Goal: Information Seeking & Learning: Check status

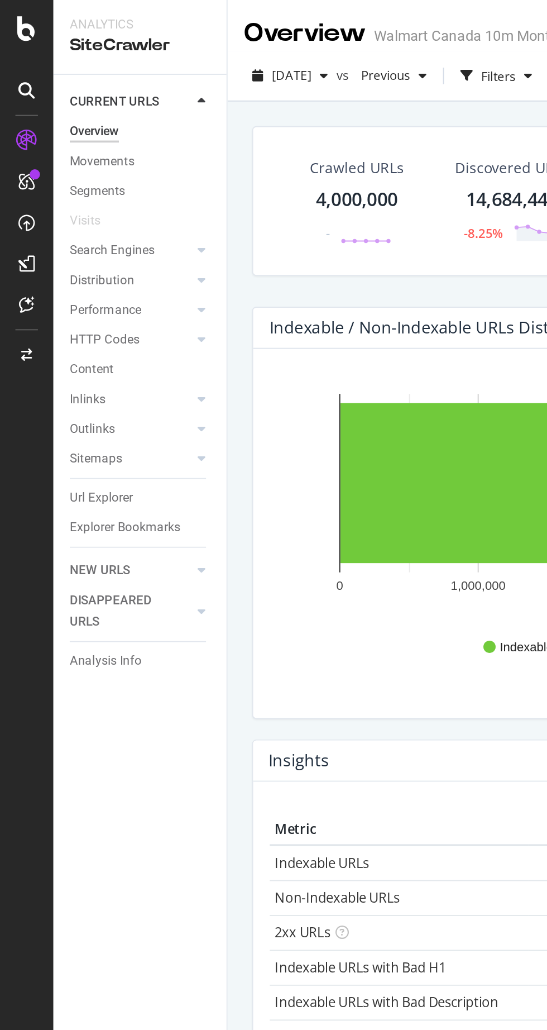
click at [88, 286] on div "Explorer Bookmarks" at bounding box center [68, 288] width 60 height 12
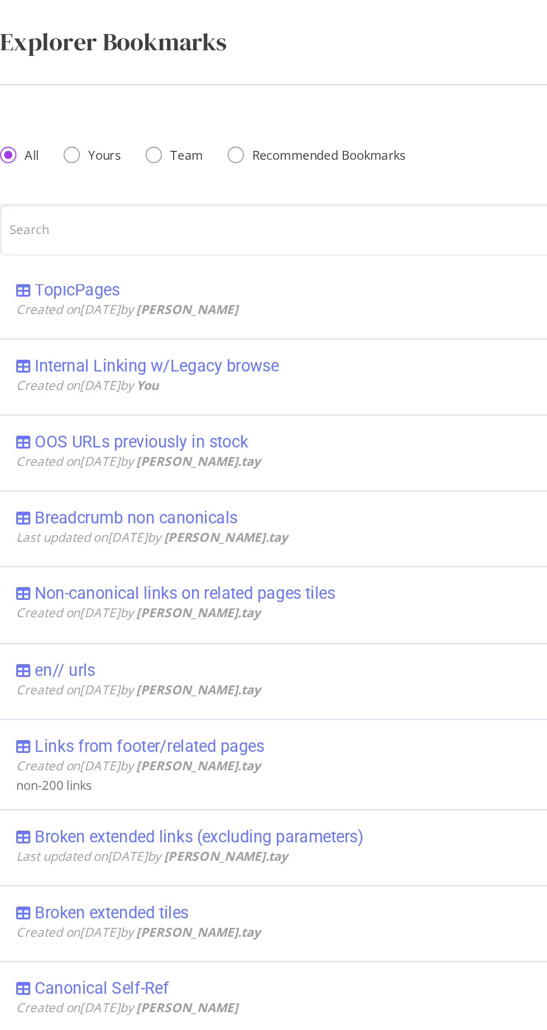
scroll to position [479, 0]
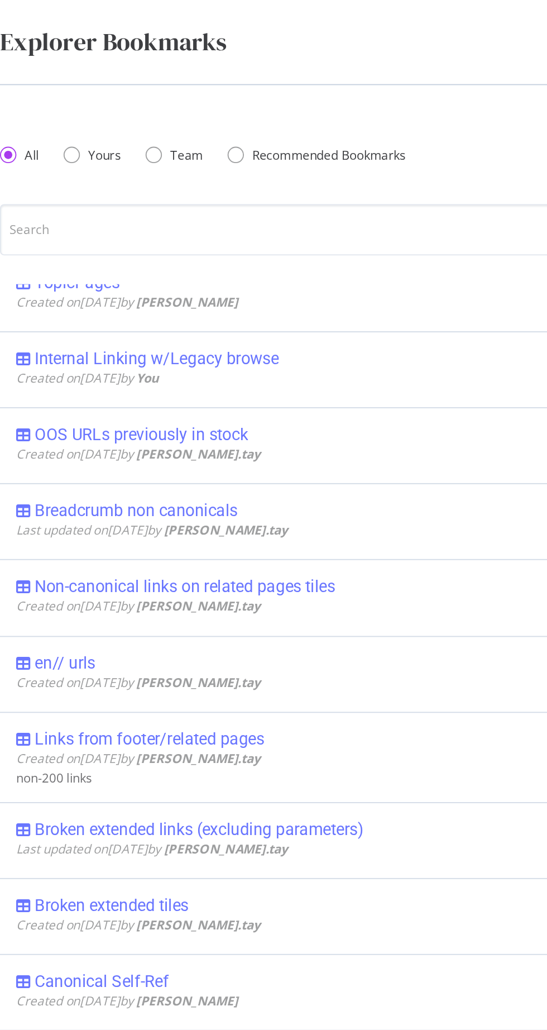
click at [209, 197] on div "Internal Linking w/Legacy browse" at bounding box center [230, 195] width 399 height 11
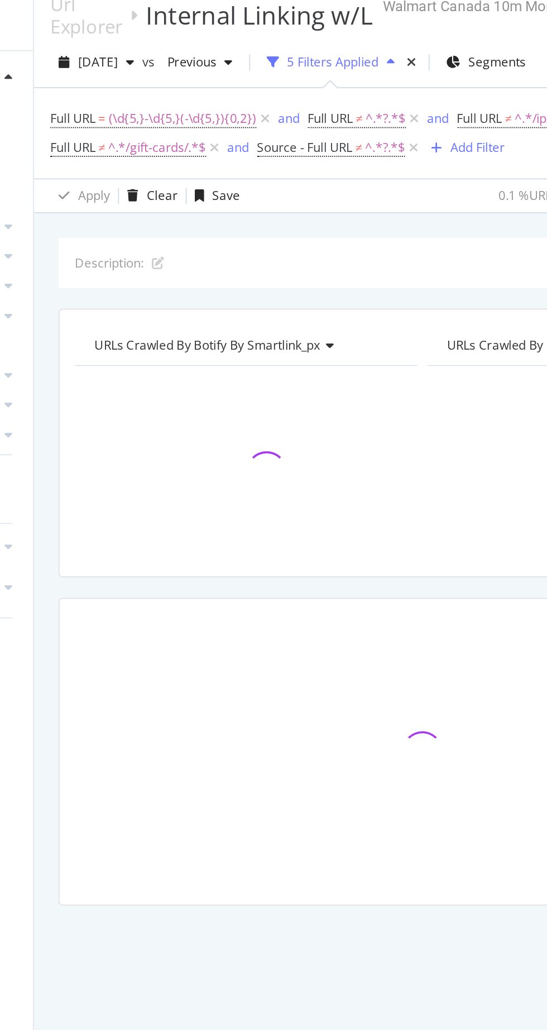
click at [358, 283] on div at bounding box center [431, 269] width 187 height 97
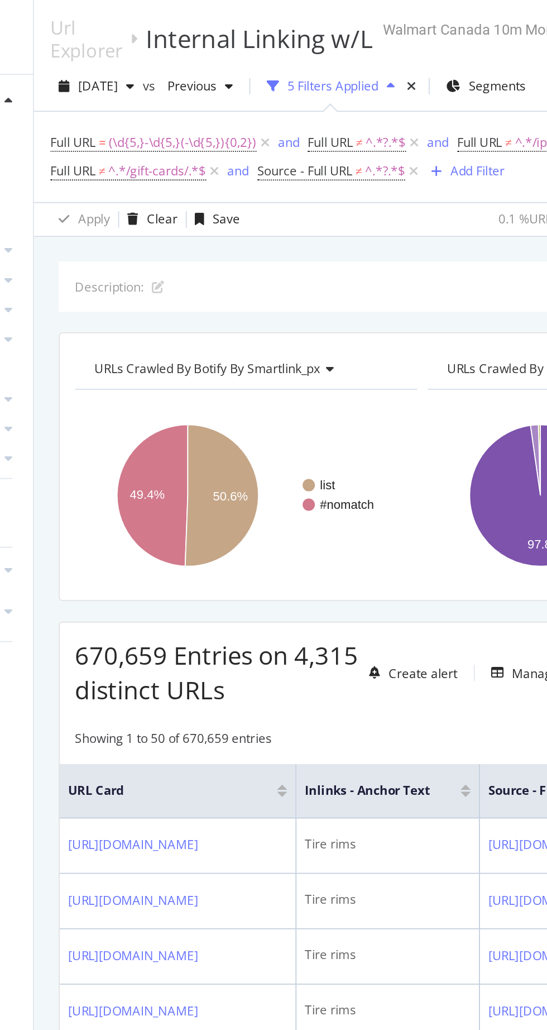
click at [170, 50] on span "[DATE]" at bounding box center [159, 46] width 22 height 9
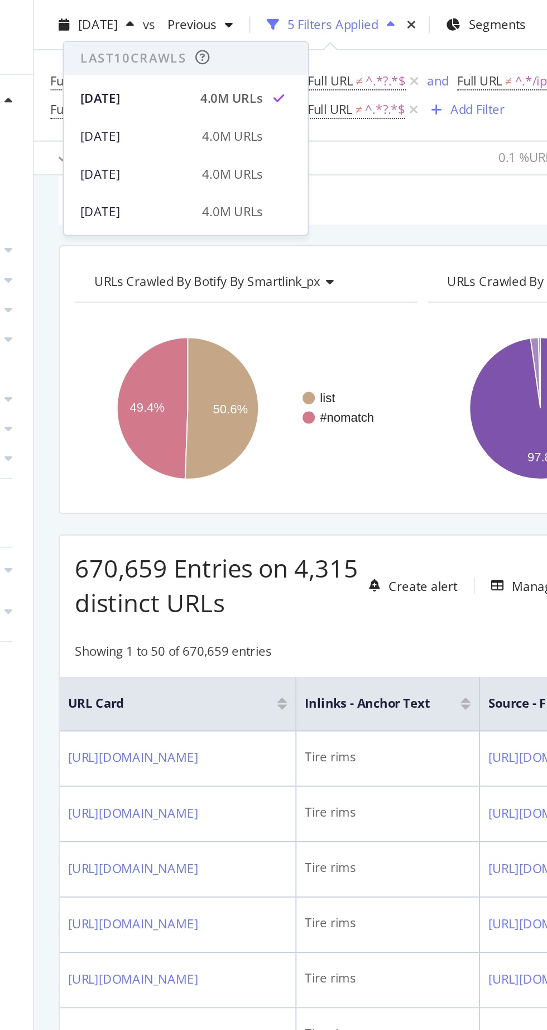
scroll to position [86, 0]
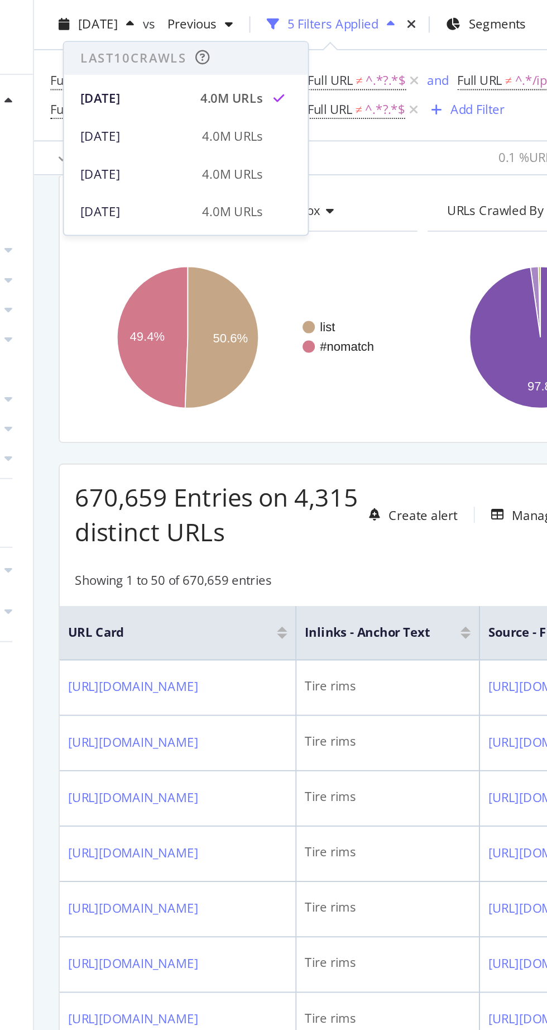
click at [267, 337] on th "URL Card" at bounding box center [202, 345] width 129 height 30
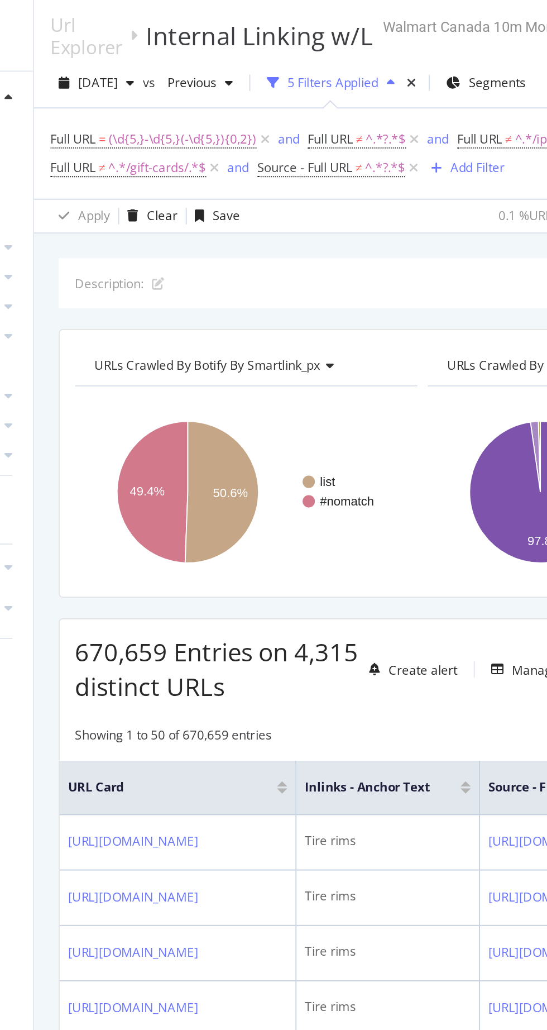
scroll to position [31, 0]
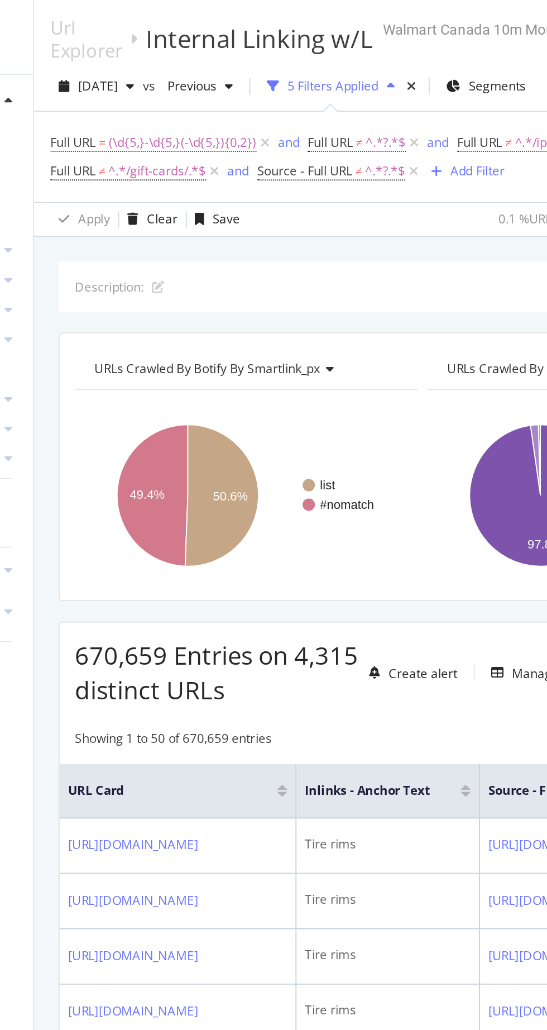
click at [170, 42] on span "[DATE]" at bounding box center [159, 46] width 22 height 9
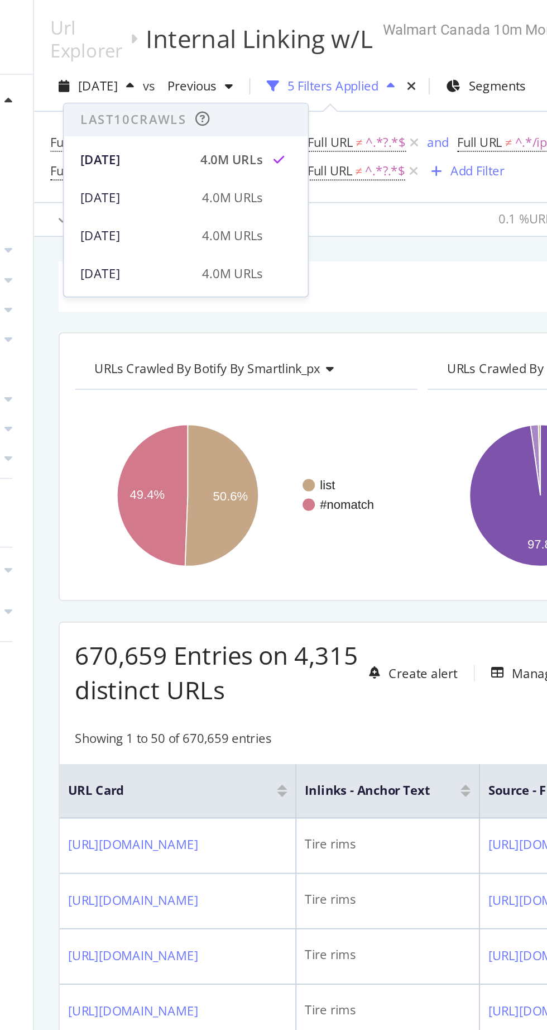
click at [194, 103] on div "[DATE]" at bounding box center [179, 108] width 60 height 10
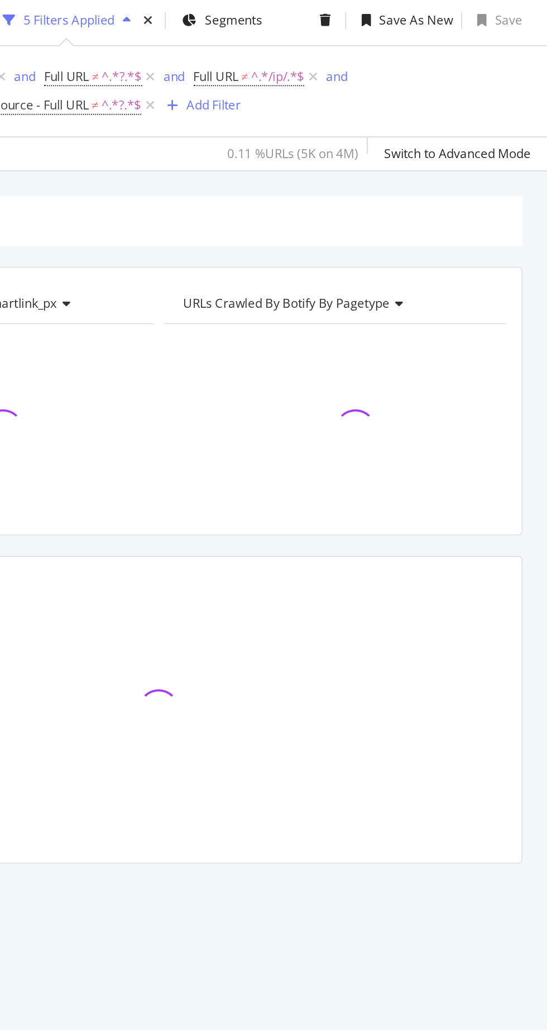
scroll to position [11, 0]
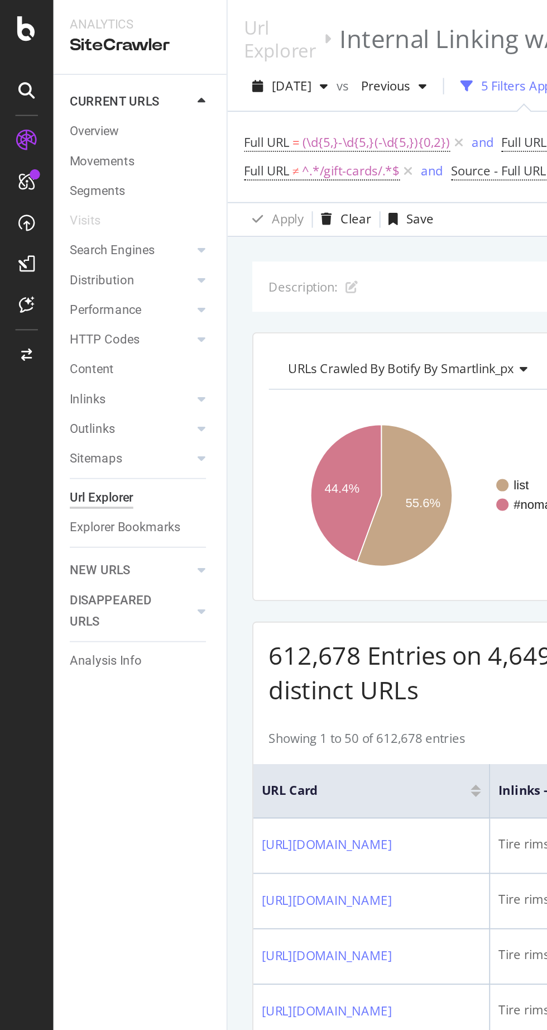
click at [53, 290] on div "Explorer Bookmarks" at bounding box center [68, 288] width 60 height 12
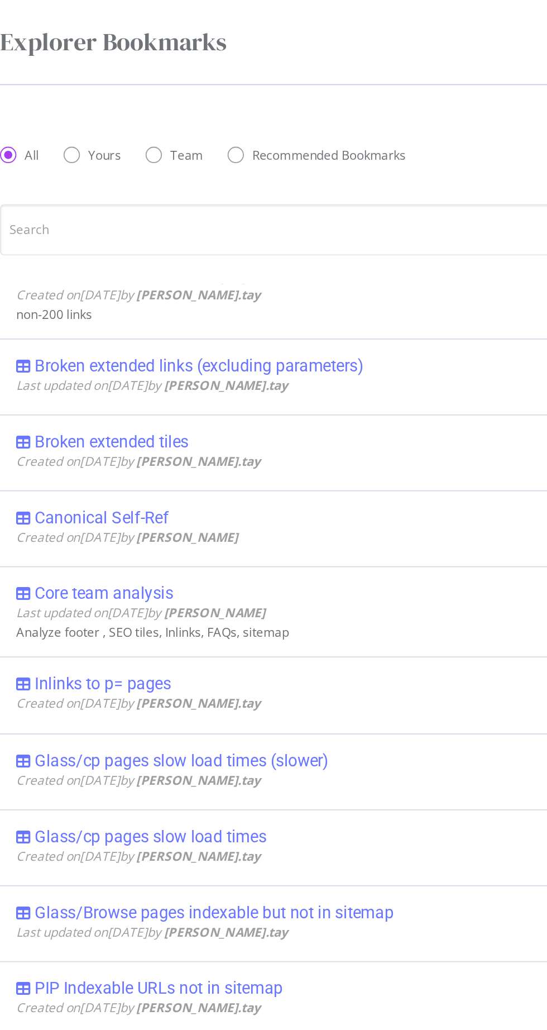
scroll to position [718, 0]
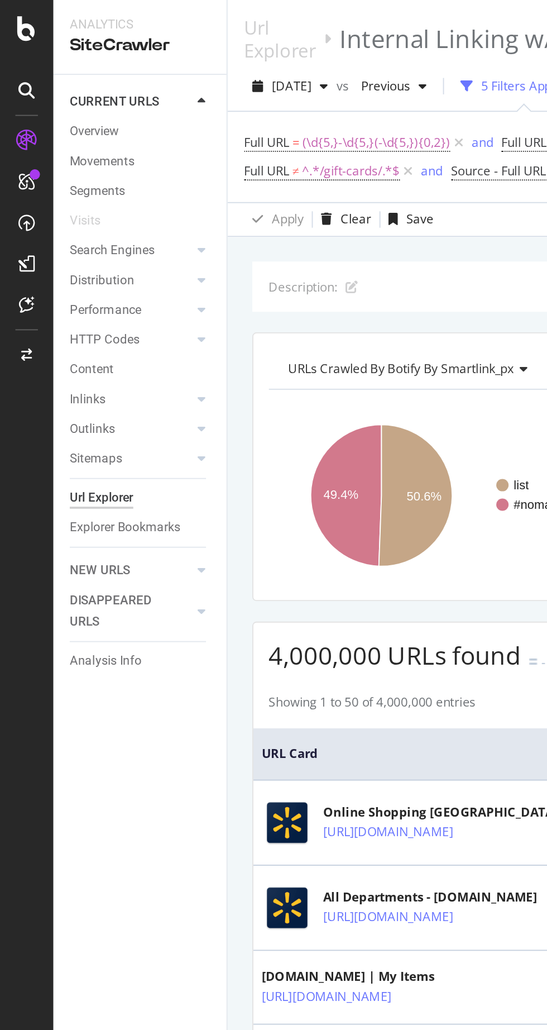
click at [20, 18] on div at bounding box center [14, 15] width 27 height 13
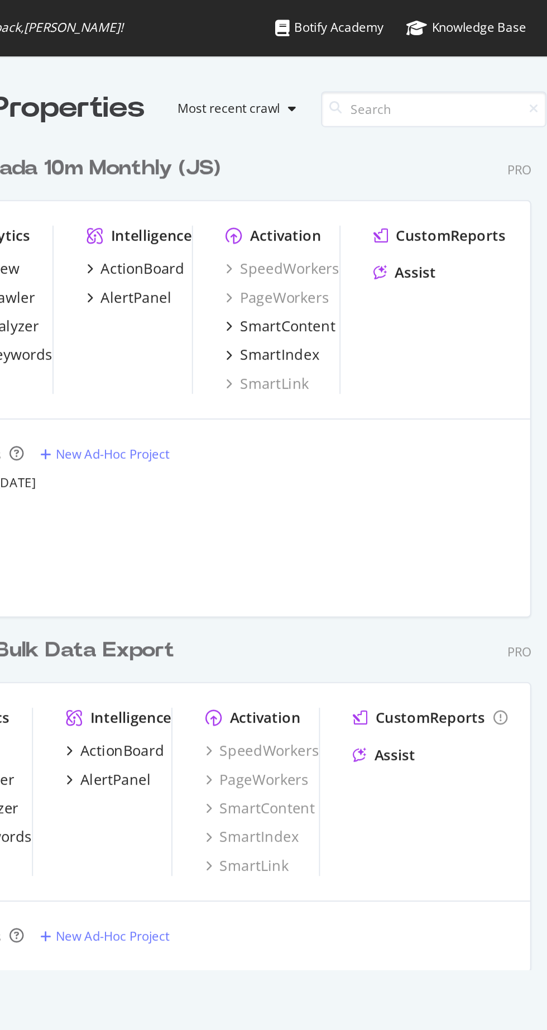
scroll to position [1098, 547]
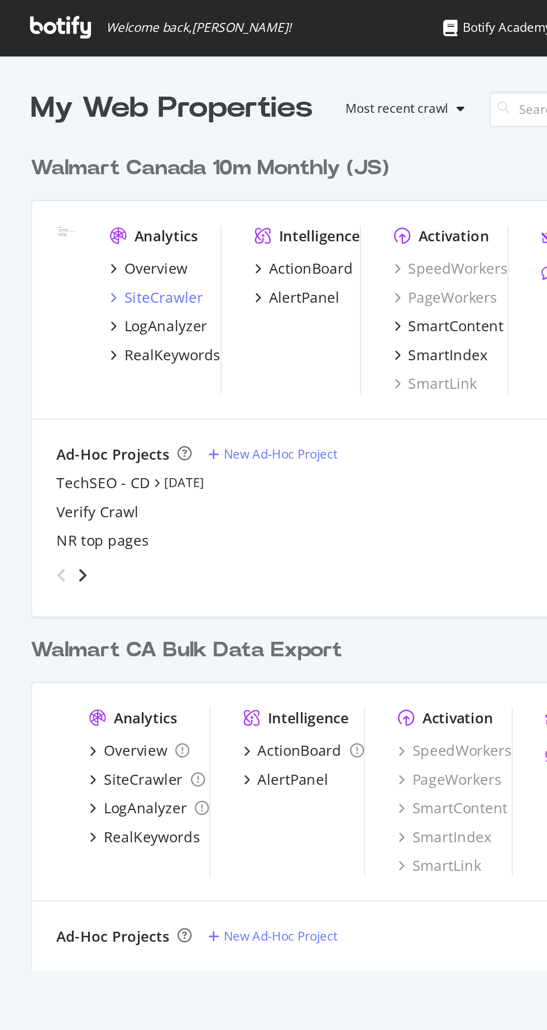
click at [83, 166] on div "SiteCrawler" at bounding box center [90, 161] width 43 height 11
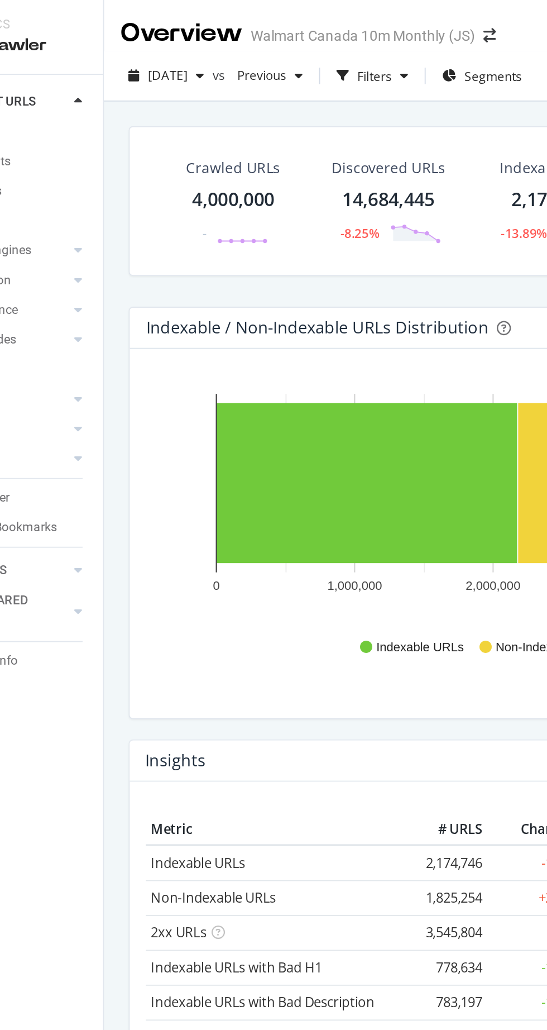
click at [281, 44] on div "Filters" at bounding box center [271, 41] width 19 height 9
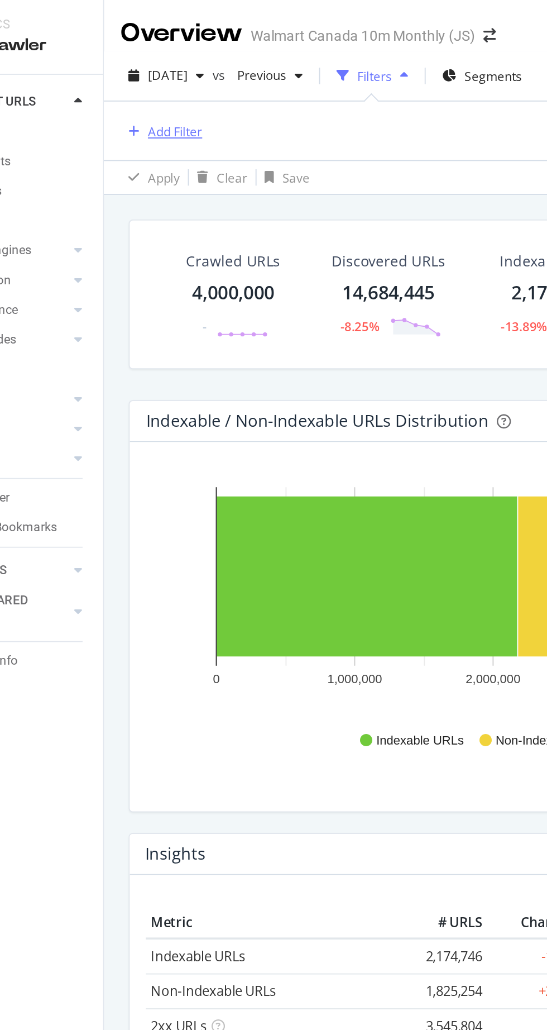
click at [154, 77] on div "Add Filter" at bounding box center [155, 71] width 45 height 12
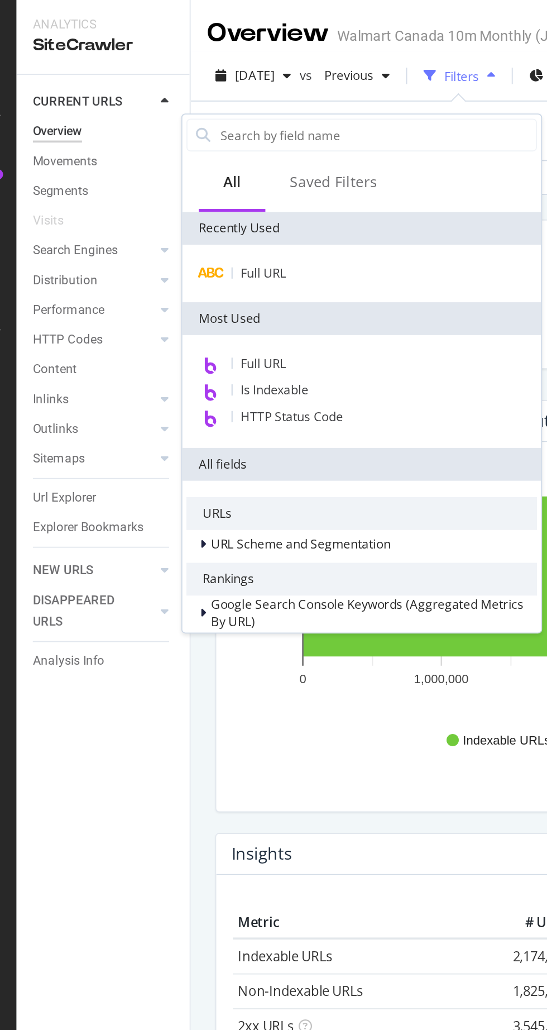
click at [156, 194] on span "Full URL" at bounding box center [163, 197] width 25 height 9
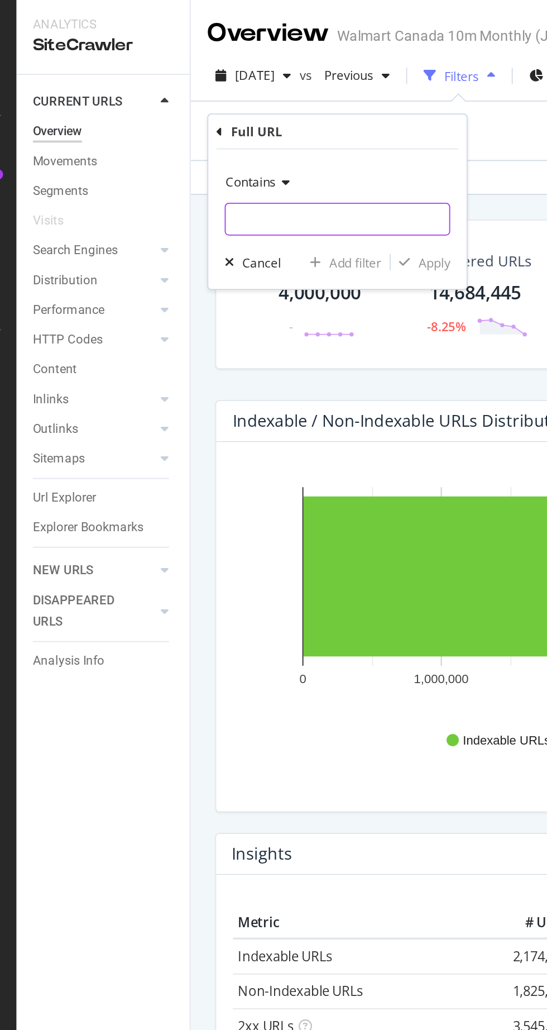
click at [155, 119] on input "text" at bounding box center [204, 120] width 122 height 18
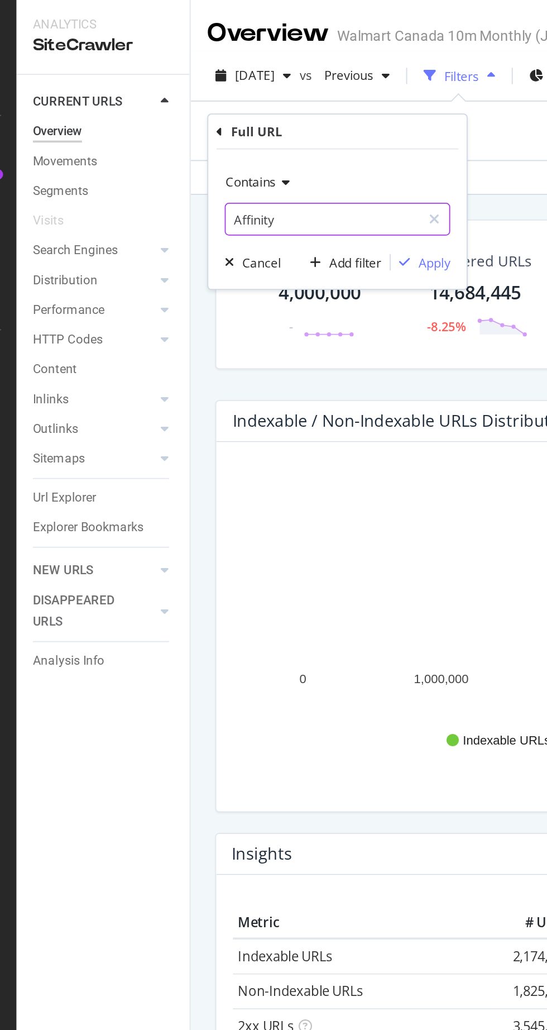
type input "Affinity"
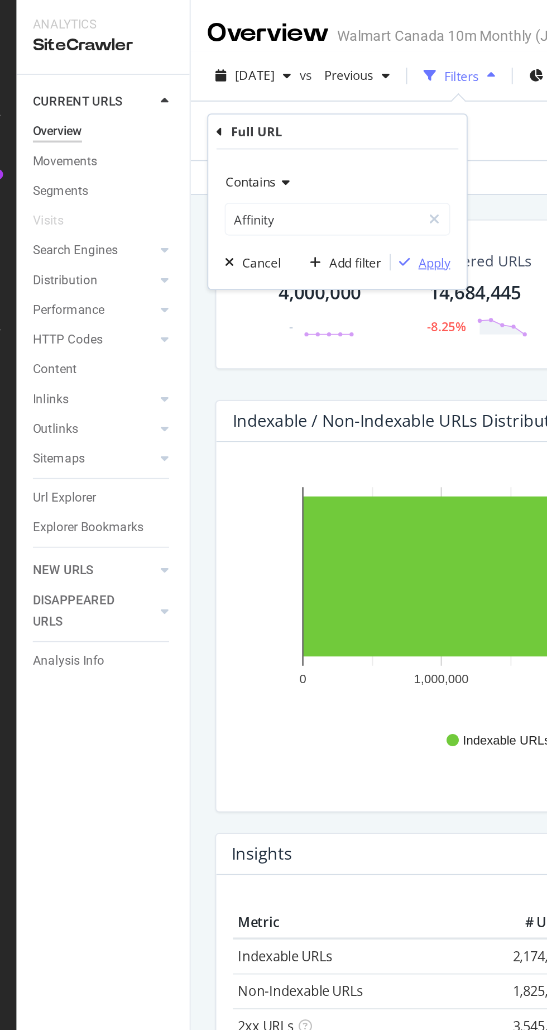
click at [260, 147] on div "Apply" at bounding box center [256, 142] width 17 height 9
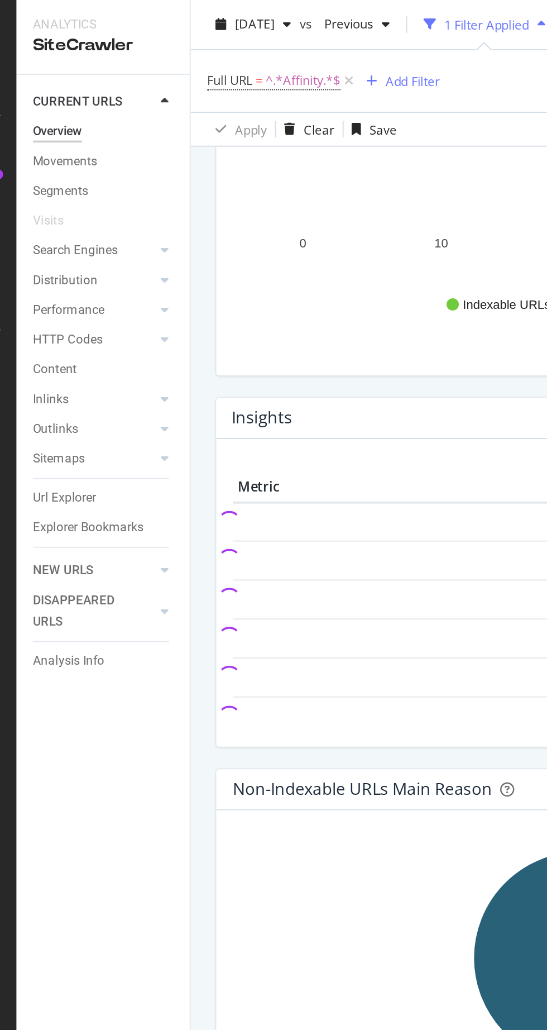
scroll to position [239, 0]
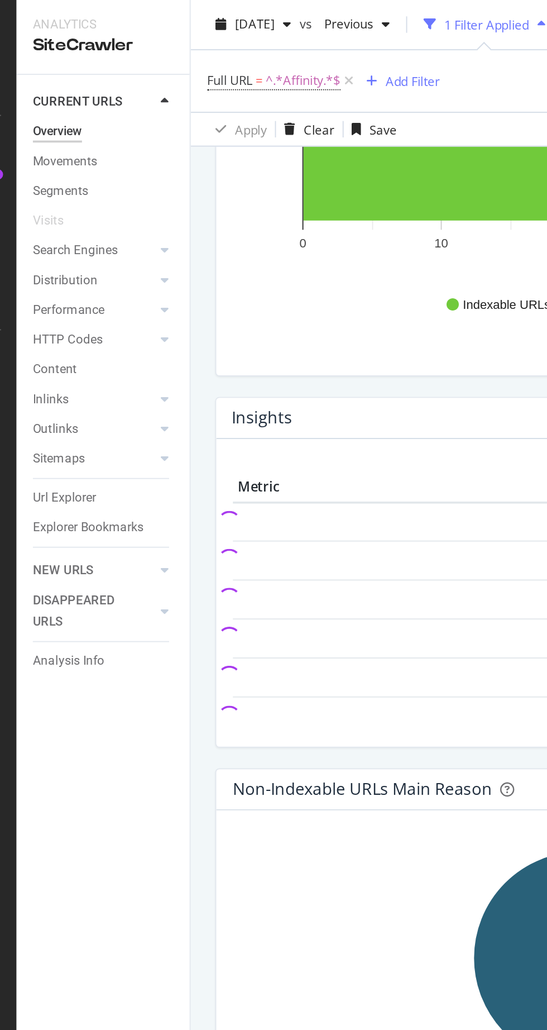
click at [69, 272] on div "Url Explorer" at bounding box center [55, 271] width 35 height 12
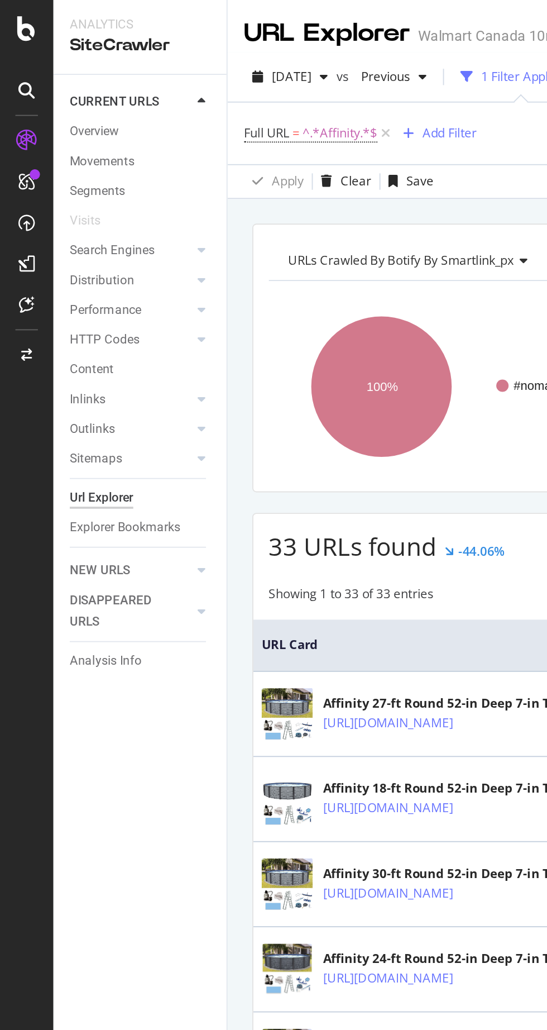
click at [195, 69] on span "^.*Affinity.*$" at bounding box center [185, 73] width 41 height 16
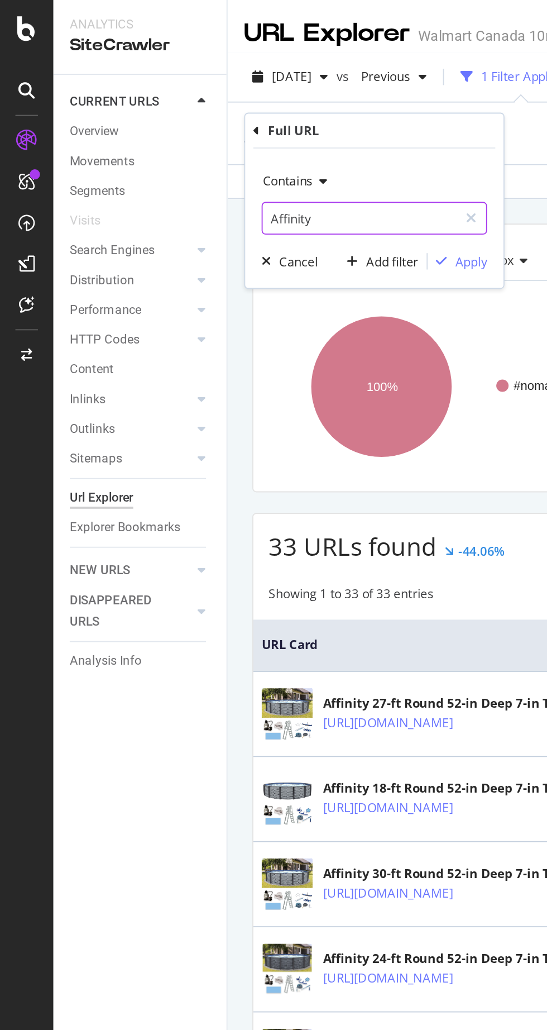
click at [159, 120] on input "Affinity" at bounding box center [196, 119] width 106 height 18
click at [149, 122] on input "Affinity" at bounding box center [196, 119] width 106 height 18
type input "affinity"
click at [257, 142] on div "Apply" at bounding box center [256, 141] width 17 height 9
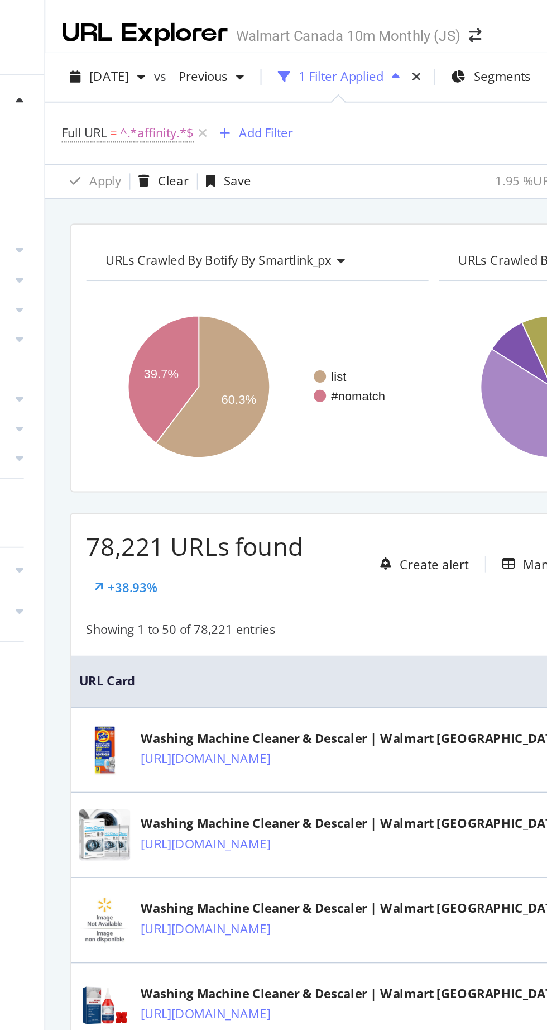
click at [198, 74] on span "^.*affinity.*$" at bounding box center [185, 73] width 40 height 16
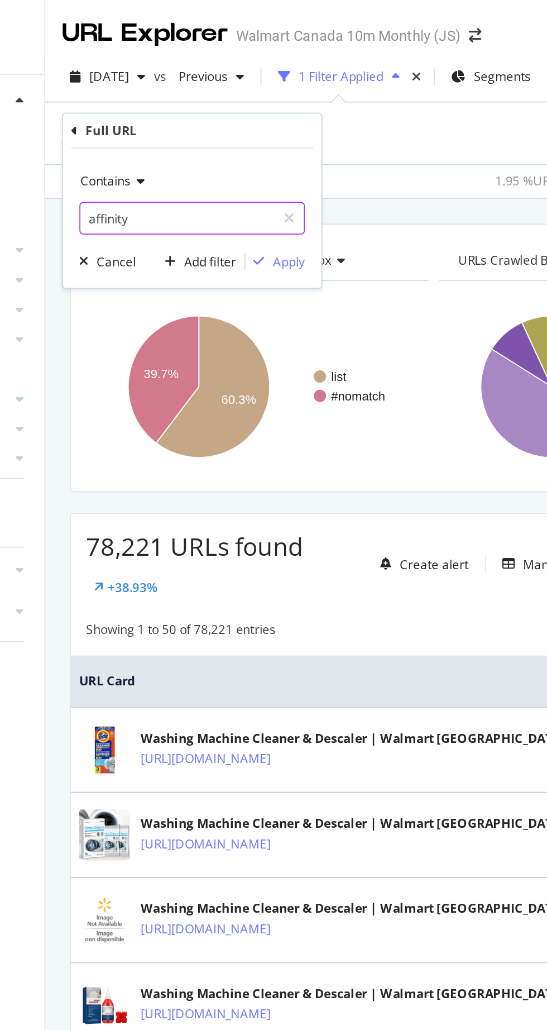
click at [217, 118] on input "affinity" at bounding box center [196, 119] width 106 height 18
click at [225, 120] on input "affinity" at bounding box center [196, 119] width 106 height 18
type input "affinityOverride"
click at [256, 142] on div "Apply" at bounding box center [256, 141] width 17 height 9
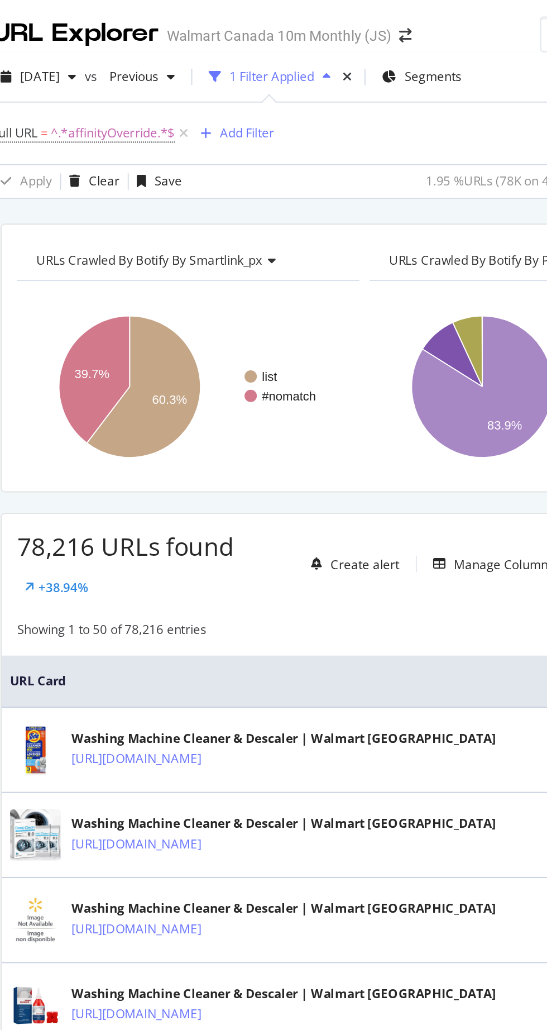
click at [287, 294] on div "78,216 URLs found +38.94%" at bounding box center [224, 307] width 156 height 39
click at [185, 315] on div "+38.94%" at bounding box center [171, 319] width 27 height 9
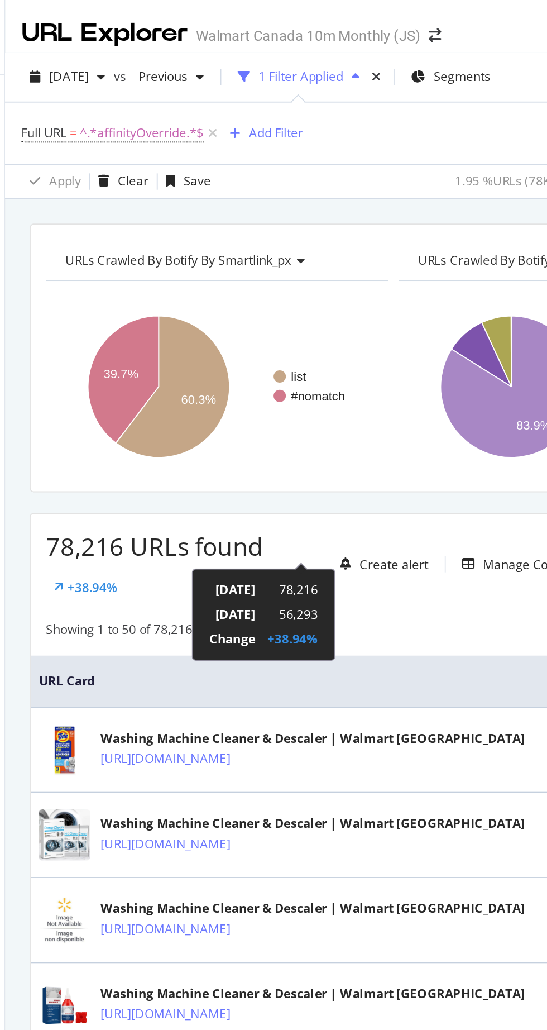
click at [181, 366] on span "URL Card" at bounding box center [331, 371] width 378 height 10
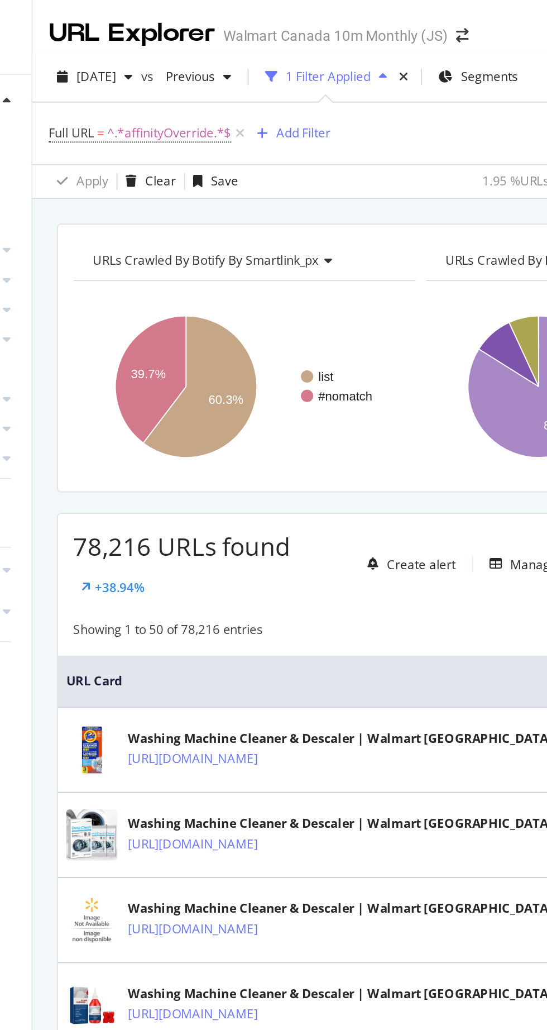
click at [170, 45] on span "[DATE]" at bounding box center [159, 41] width 22 height 9
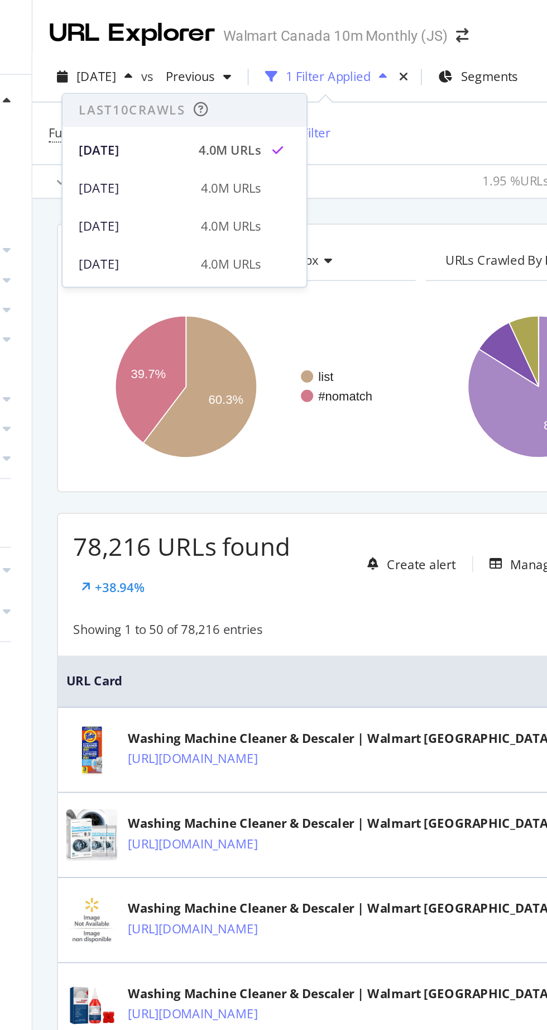
click at [173, 106] on div "[DATE]" at bounding box center [179, 102] width 60 height 10
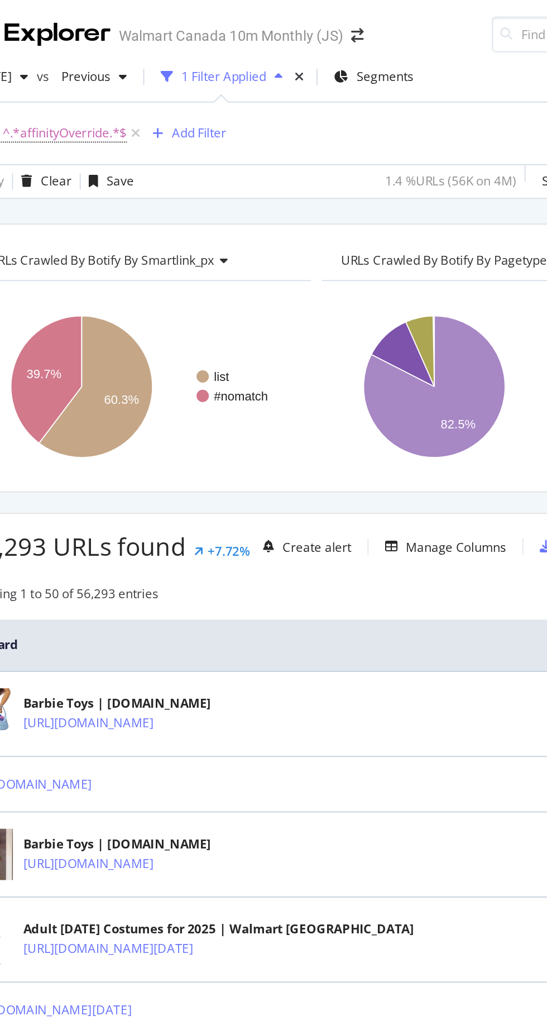
click at [273, 303] on icon at bounding box center [271, 300] width 5 height 7
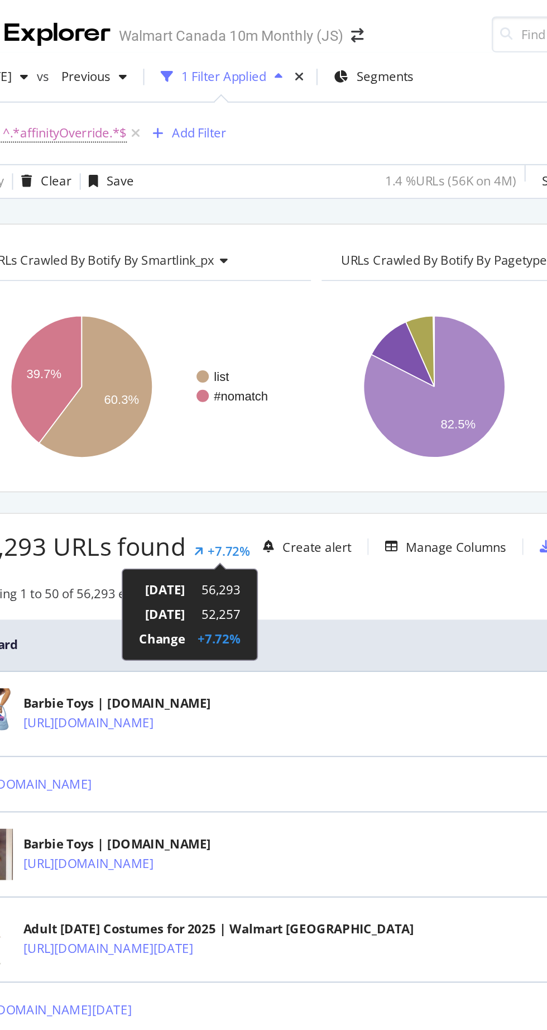
click at [181, 341] on th "URL Card" at bounding box center [335, 351] width 395 height 28
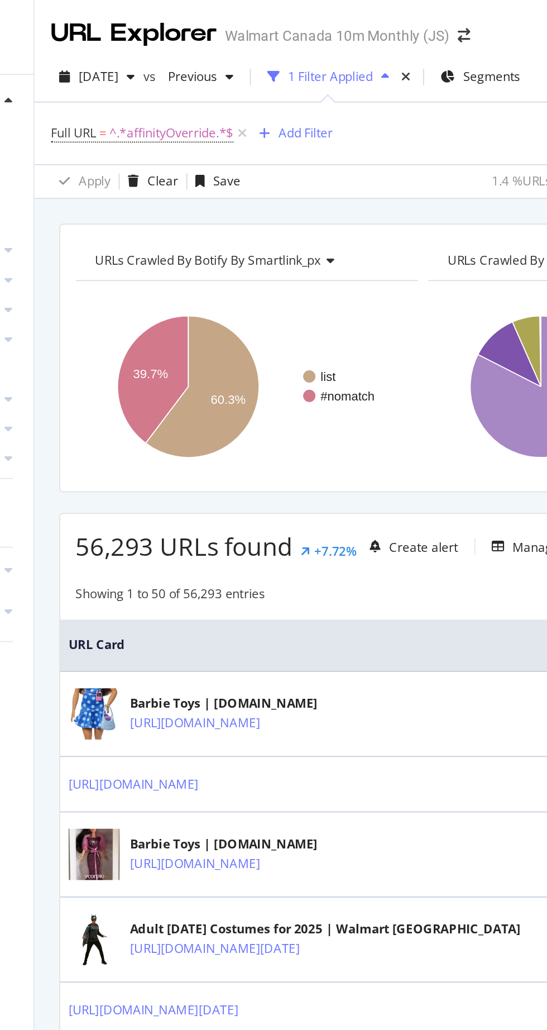
click at [165, 41] on span "[DATE]" at bounding box center [159, 41] width 22 height 9
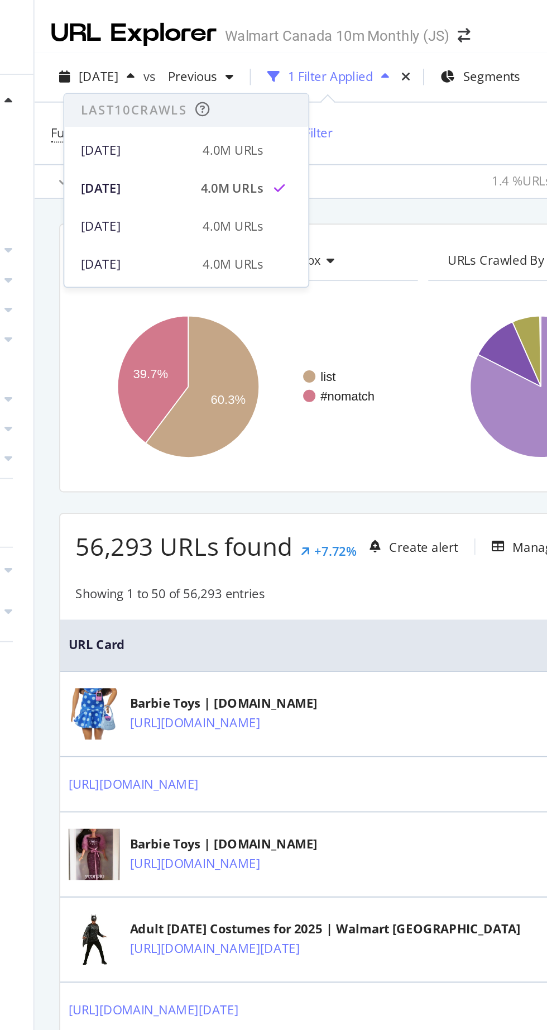
click at [173, 122] on div "[DATE]" at bounding box center [179, 123] width 60 height 10
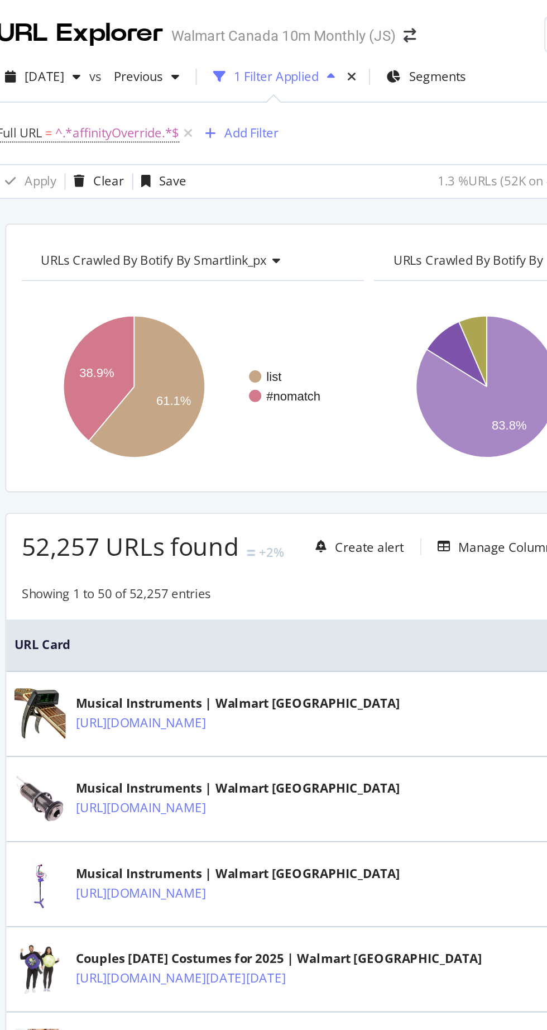
click at [276, 301] on div "+2%" at bounding box center [282, 300] width 13 height 9
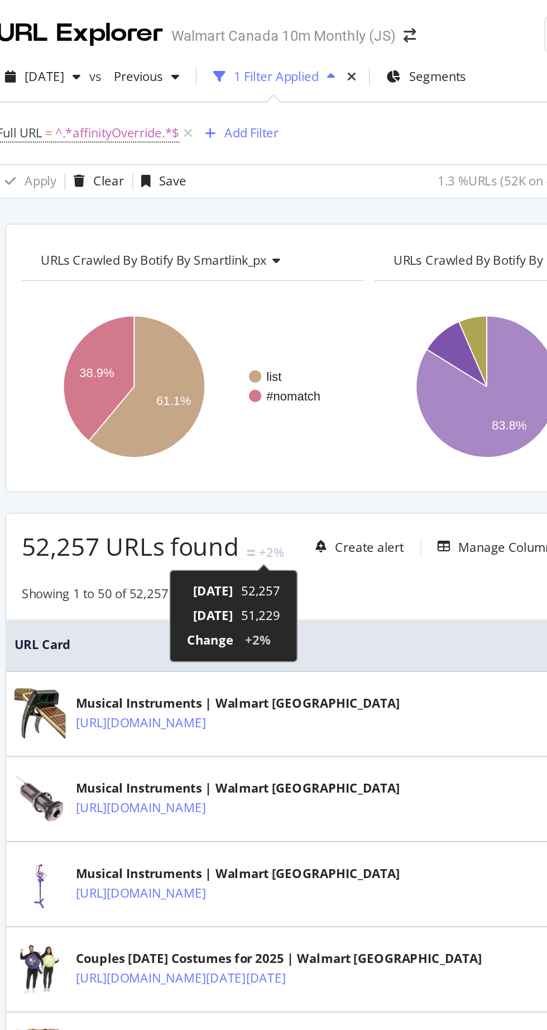
click at [174, 322] on div "Showing 1 to 50 of 52,257 entries" at bounding box center [197, 324] width 103 height 13
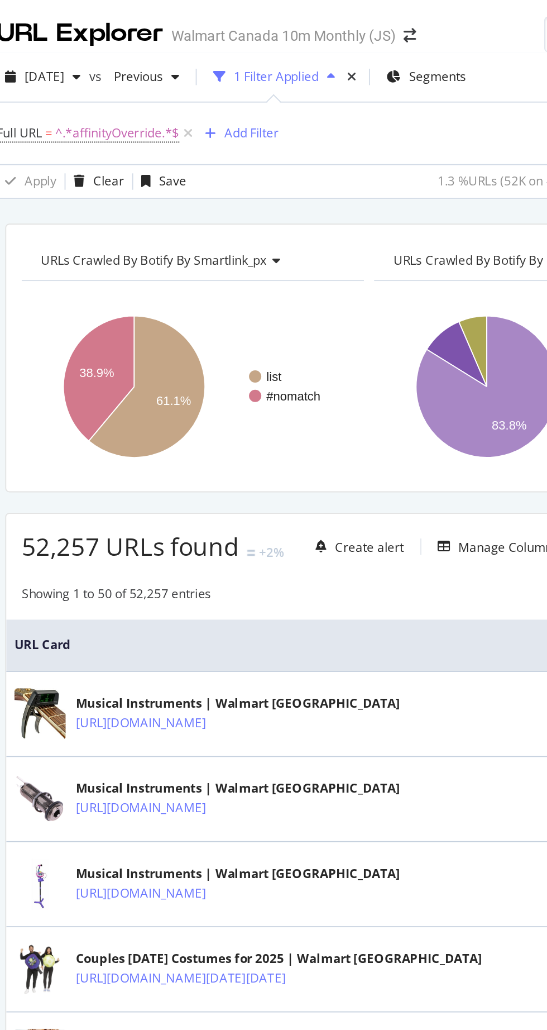
click at [170, 43] on span "[DATE]" at bounding box center [159, 41] width 22 height 9
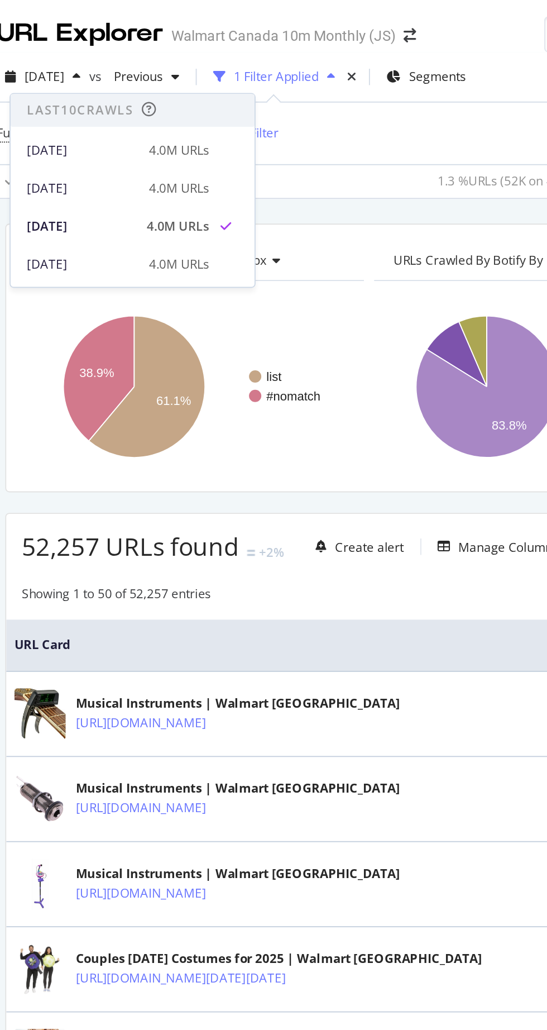
click at [178, 141] on div "[DATE]" at bounding box center [179, 144] width 60 height 10
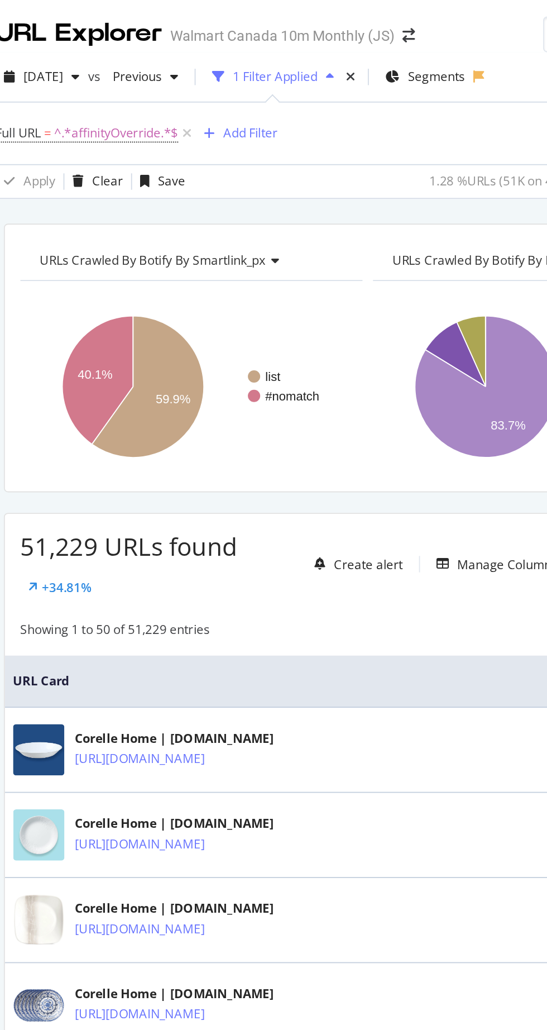
click at [185, 315] on div "+34.81%" at bounding box center [171, 319] width 27 height 9
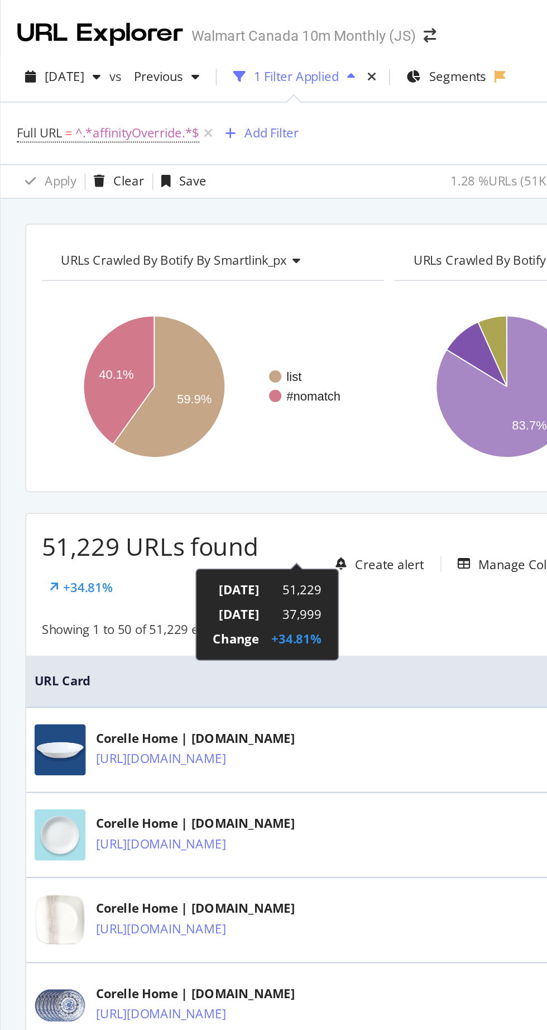
click at [378, 357] on th "URL Card" at bounding box center [335, 371] width 395 height 28
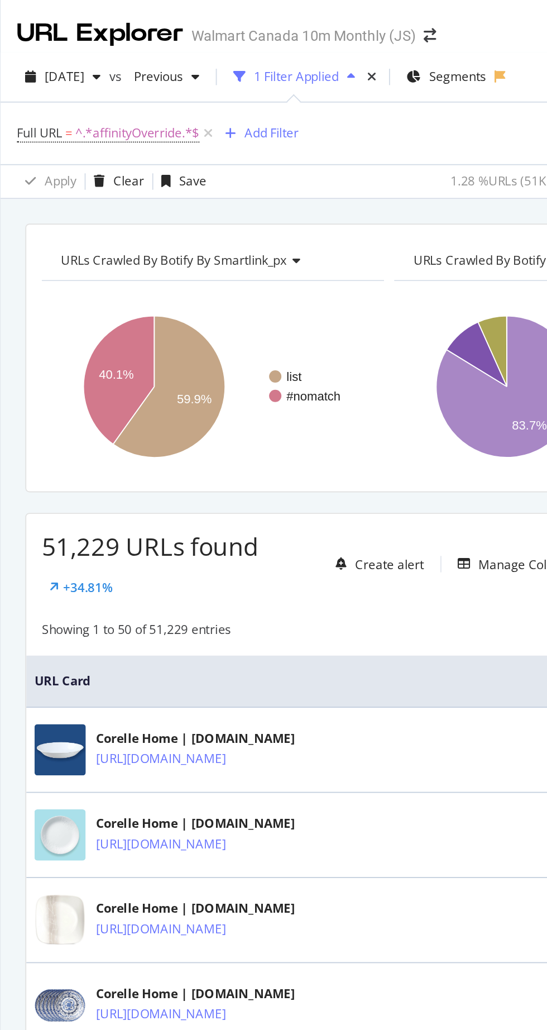
click at [170, 41] on span "[DATE]" at bounding box center [159, 41] width 22 height 9
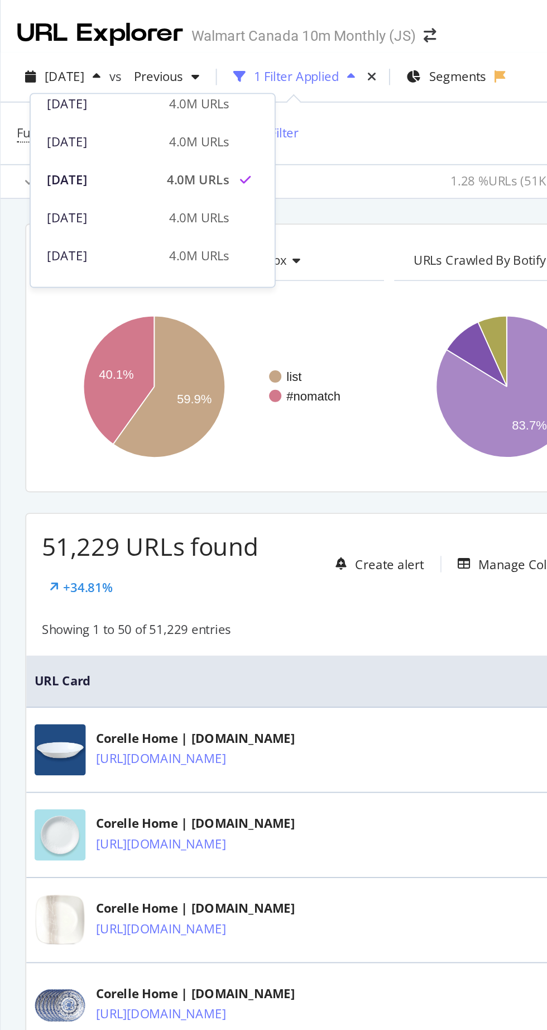
scroll to position [71, 0]
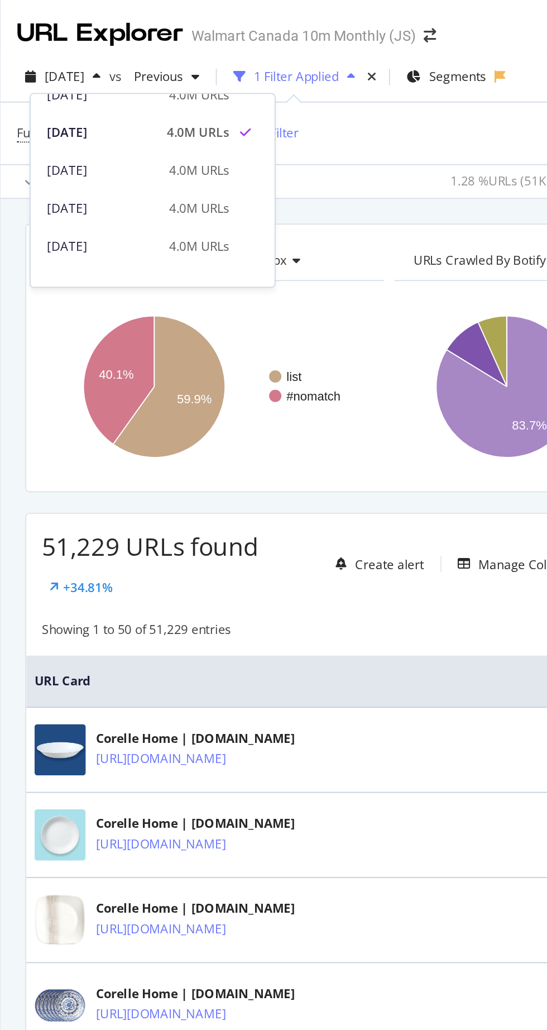
click at [172, 94] on div "[DATE]" at bounding box center [179, 93] width 60 height 10
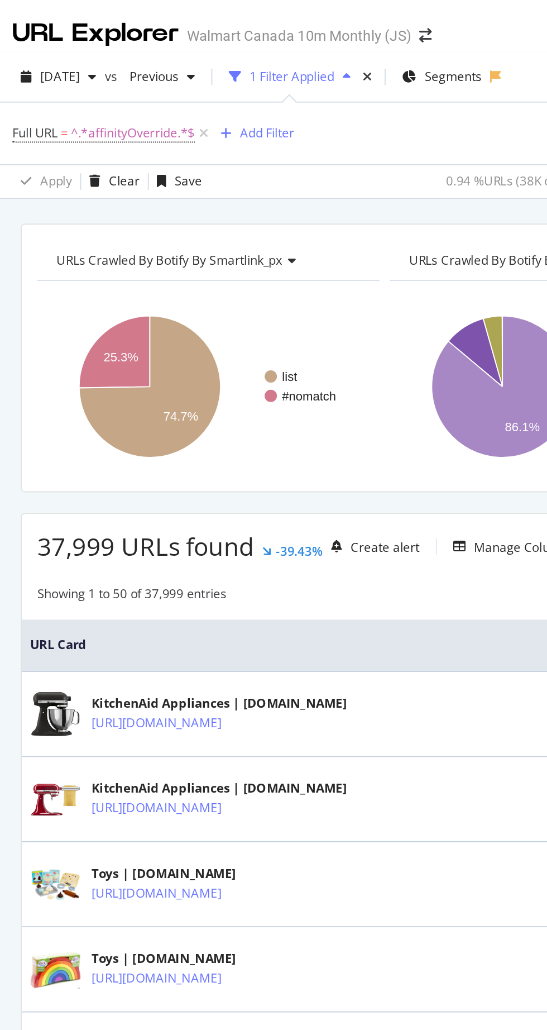
click at [276, 299] on div "-39.43%" at bounding box center [288, 299] width 25 height 9
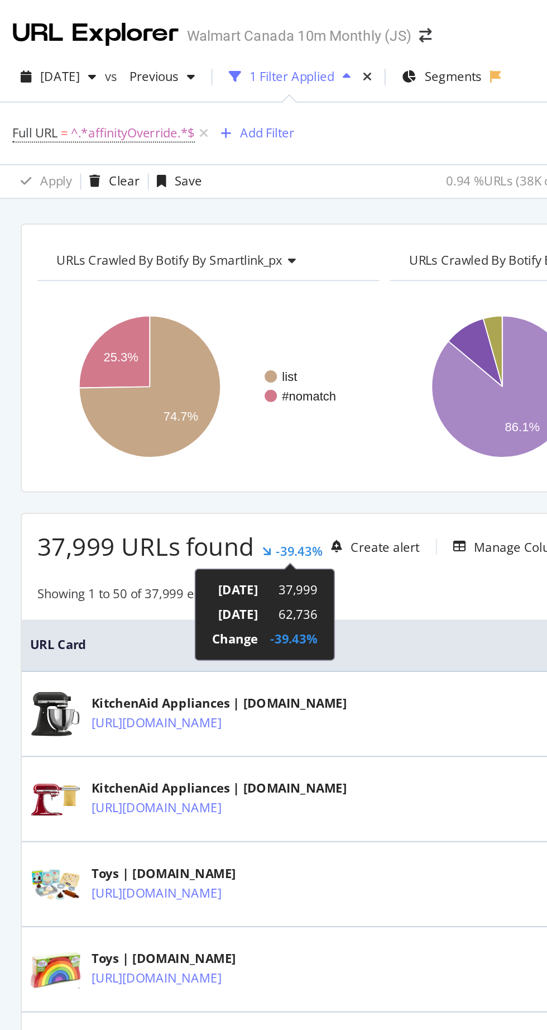
click at [169, 340] on th "URL Card" at bounding box center [335, 351] width 395 height 28
